Goal: Find specific page/section: Find specific page/section

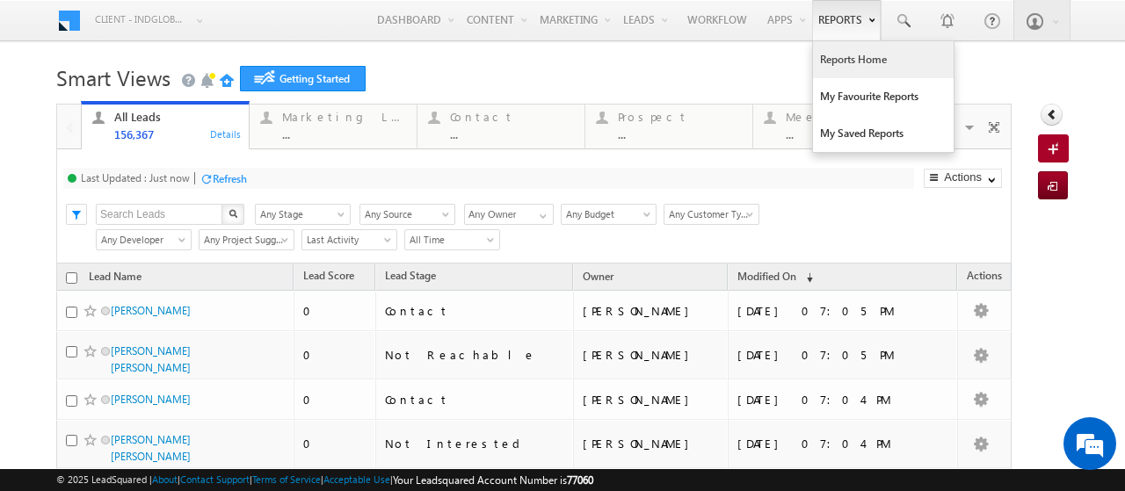
click at [829, 63] on link "Reports Home" at bounding box center [883, 59] width 141 height 37
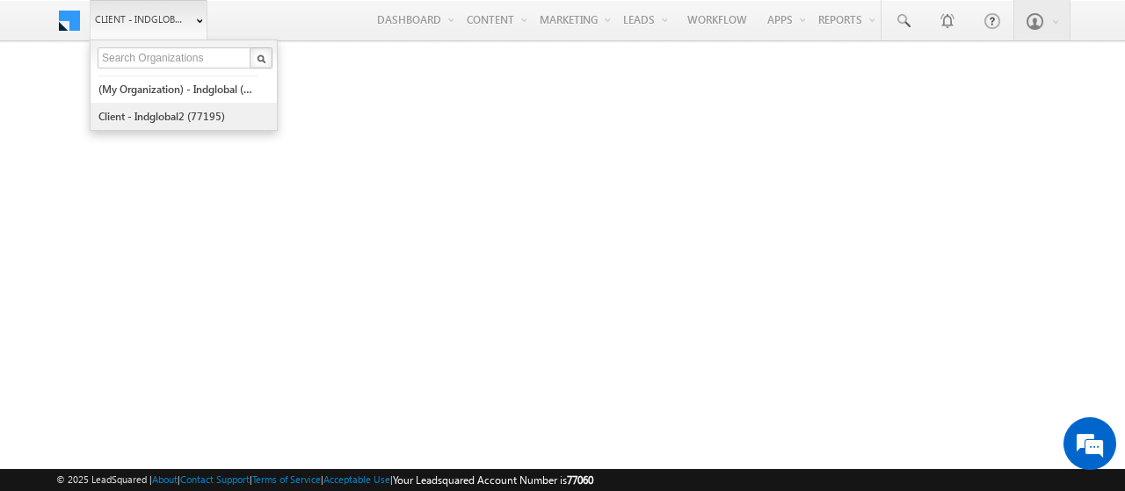
click at [162, 113] on link "Client - indglobal2 (77195)" at bounding box center [178, 116] width 161 height 27
